Goal: Task Accomplishment & Management: Use online tool/utility

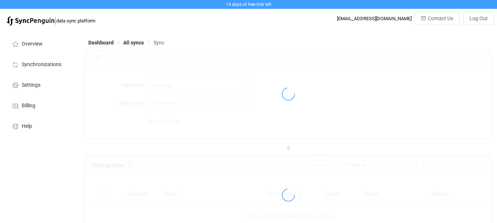
type input "Google → Notion"
type input "10 minutes"
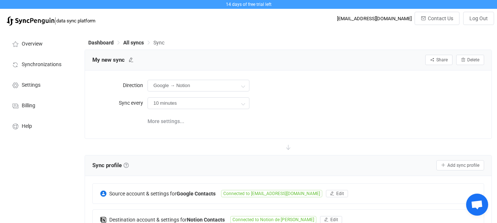
click at [287, 57] on div "My new sync Share Sync sharing Delete" at bounding box center [288, 59] width 392 height 11
